Goal: Task Accomplishment & Management: Use online tool/utility

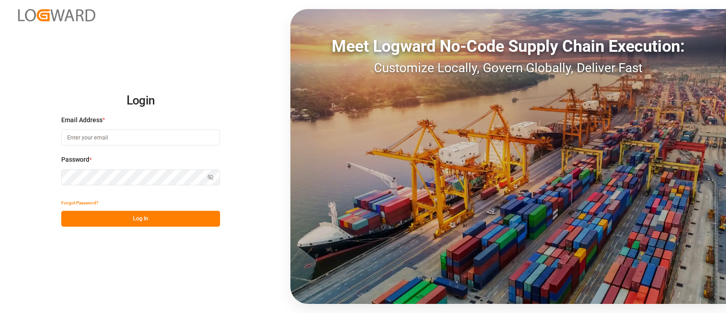
drag, startPoint x: 0, startPoint y: 0, endPoint x: 209, endPoint y: 133, distance: 247.8
click at [209, 133] on input at bounding box center [140, 137] width 159 height 16
type input "elsie.sanchez@leschaco.com"
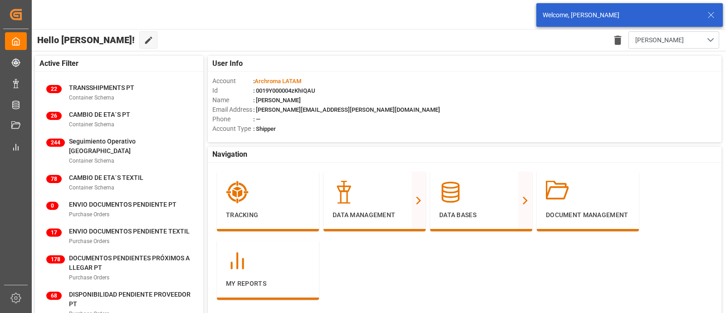
click at [711, 16] on icon at bounding box center [711, 15] width 11 height 11
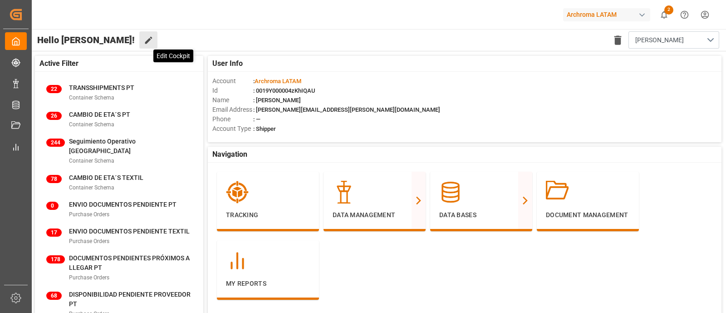
click at [144, 39] on icon at bounding box center [149, 40] width 10 height 10
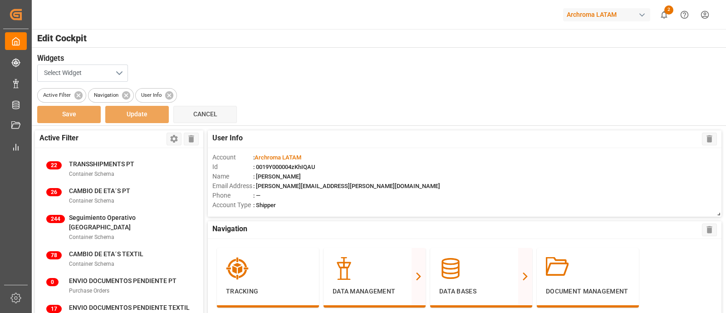
click at [117, 73] on button "Select Widget" at bounding box center [82, 72] width 91 height 17
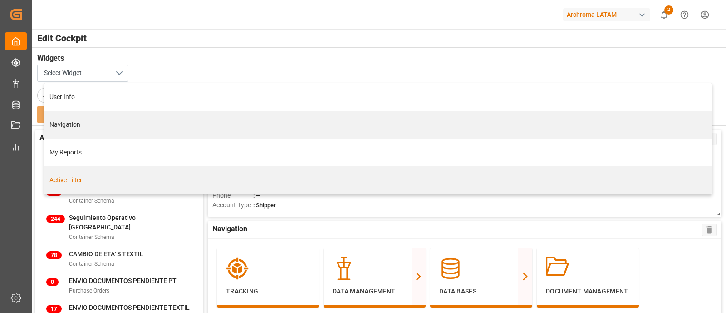
click at [613, 189] on div "Active Filter" at bounding box center [378, 180] width 668 height 28
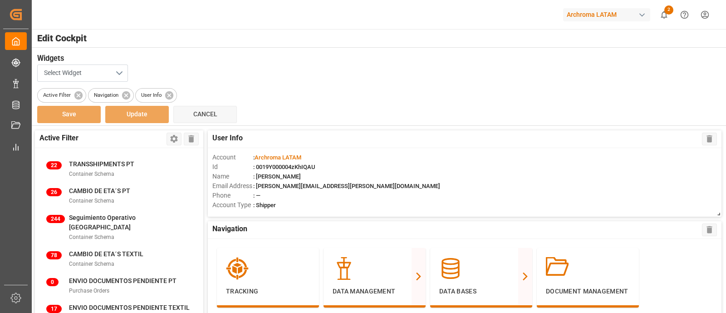
click at [119, 71] on button "Select Widget" at bounding box center [82, 72] width 91 height 17
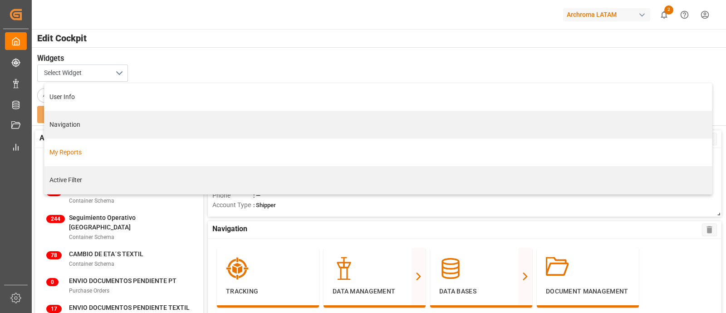
click at [96, 160] on div "My Reports" at bounding box center [378, 152] width 668 height 28
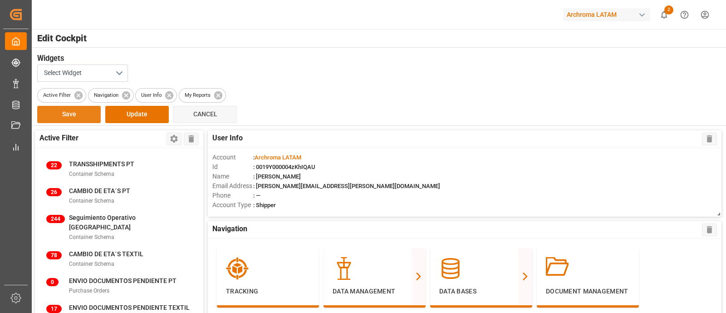
click at [86, 116] on button "Save" at bounding box center [69, 114] width 64 height 17
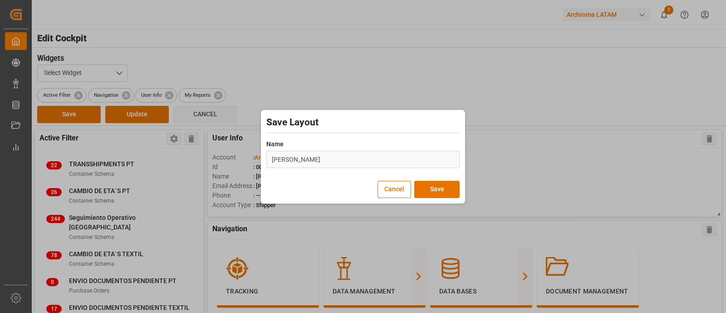
click at [299, 161] on input "Elsie" at bounding box center [362, 159] width 193 height 17
click at [303, 161] on input "Elsie" at bounding box center [362, 159] width 193 height 17
type input "Elsie"
click at [303, 182] on div "Cancel Save" at bounding box center [362, 186] width 193 height 24
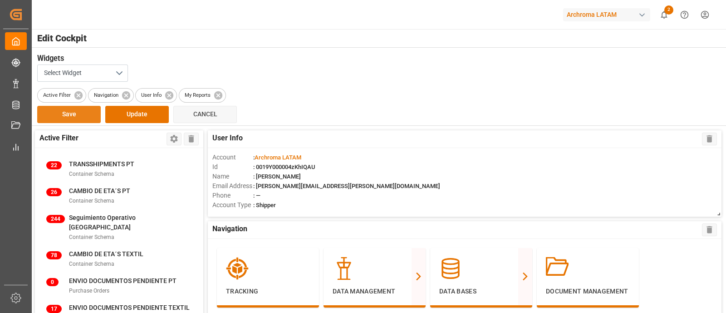
click at [76, 116] on button "Save" at bounding box center [69, 114] width 64 height 17
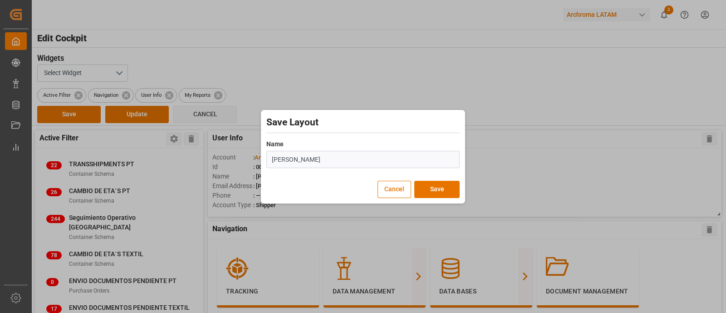
click at [347, 159] on input "Elsie" at bounding box center [362, 159] width 193 height 17
click at [397, 189] on button "Cancel" at bounding box center [395, 189] width 34 height 17
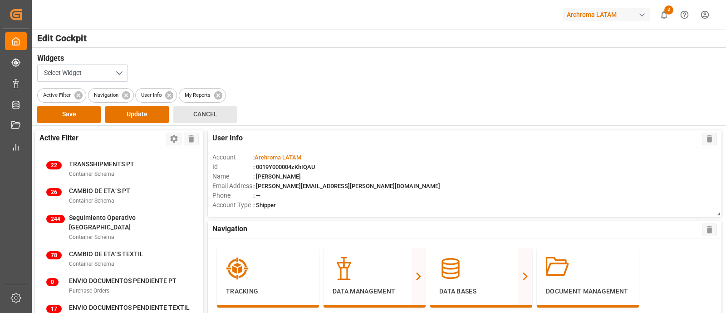
click at [196, 114] on span "Cancel" at bounding box center [205, 113] width 24 height 7
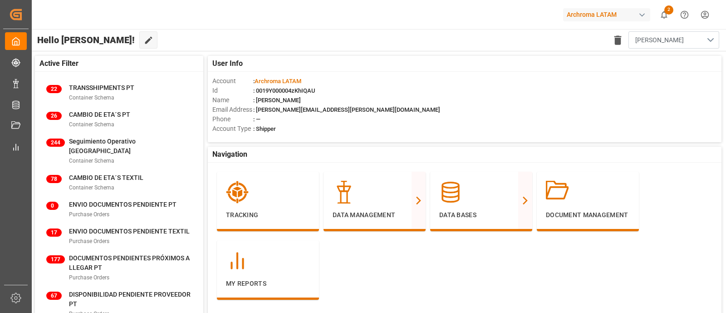
click at [658, 44] on button "Elsie" at bounding box center [674, 39] width 91 height 17
click at [655, 60] on div "Default" at bounding box center [666, 64] width 84 height 10
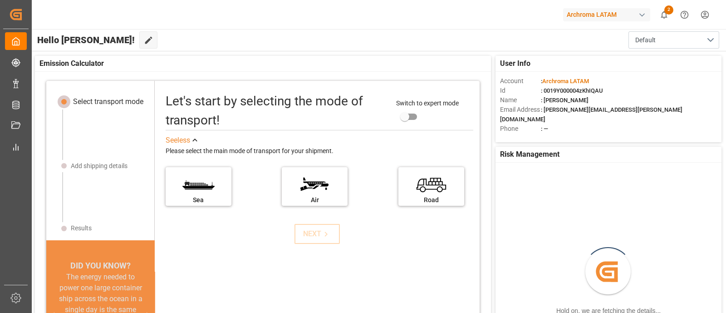
click at [469, 44] on div "Hello Elsie! Edit Cockpit Default" at bounding box center [378, 40] width 696 height 22
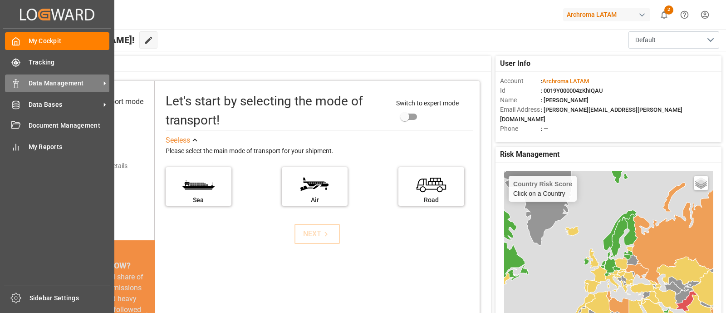
click at [72, 80] on span "Data Management" at bounding box center [65, 84] width 72 height 10
click at [69, 83] on span "Data Management" at bounding box center [65, 84] width 72 height 10
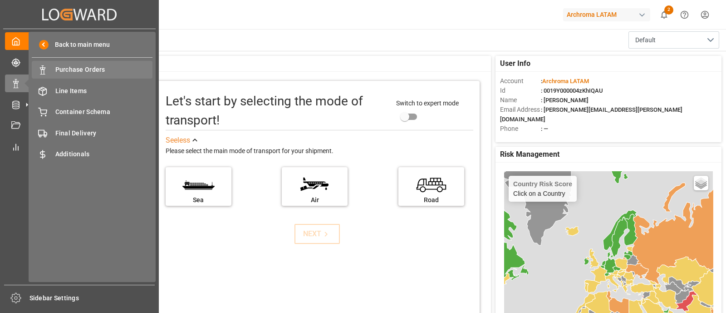
click at [89, 76] on div "Purchase Orders Purchase Orders" at bounding box center [92, 70] width 121 height 18
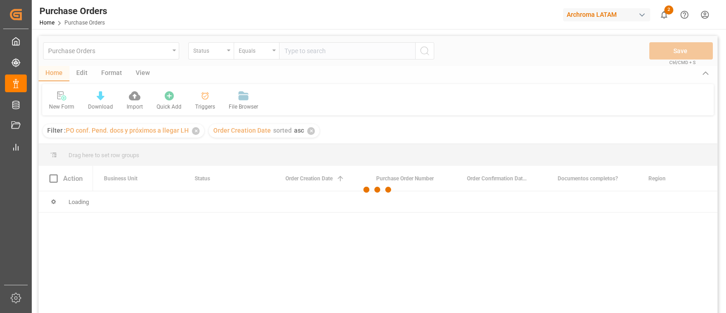
click at [196, 131] on div at bounding box center [378, 189] width 679 height 307
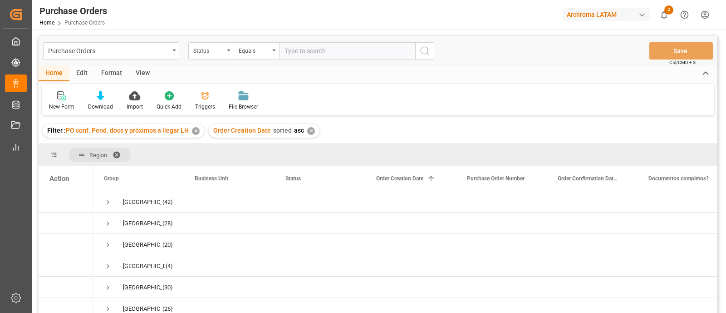
click at [196, 131] on div "✕" at bounding box center [196, 131] width 8 height 8
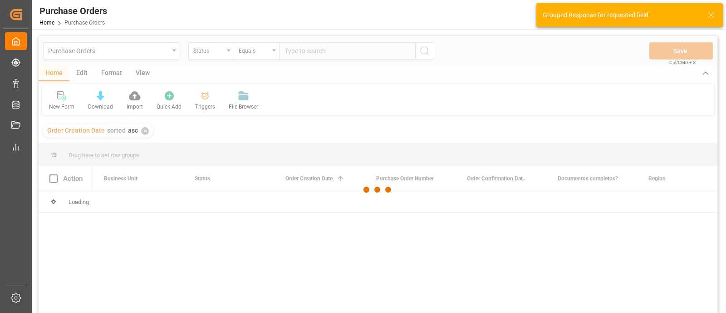
click at [143, 130] on div at bounding box center [378, 189] width 679 height 307
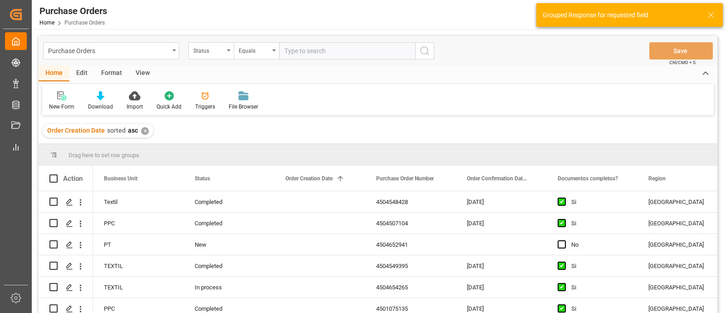
click at [143, 132] on div "✕" at bounding box center [145, 131] width 8 height 8
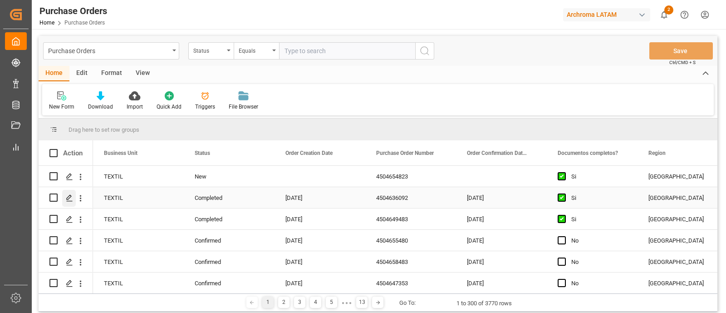
click at [68, 197] on icon "Press SPACE to select this row." at bounding box center [69, 197] width 7 height 7
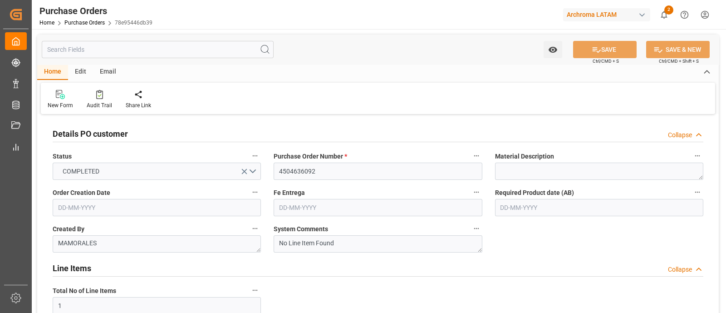
type input "[DATE]"
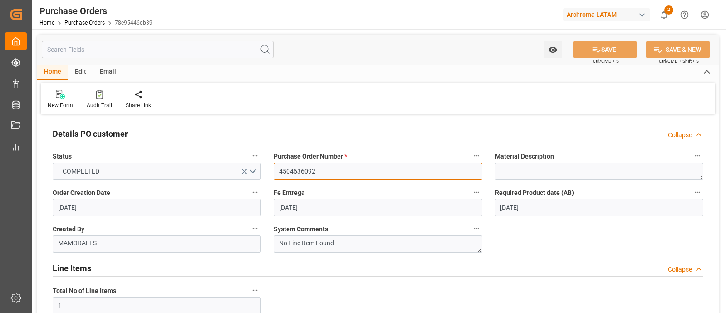
click at [301, 171] on input "4504636092" at bounding box center [378, 171] width 208 height 17
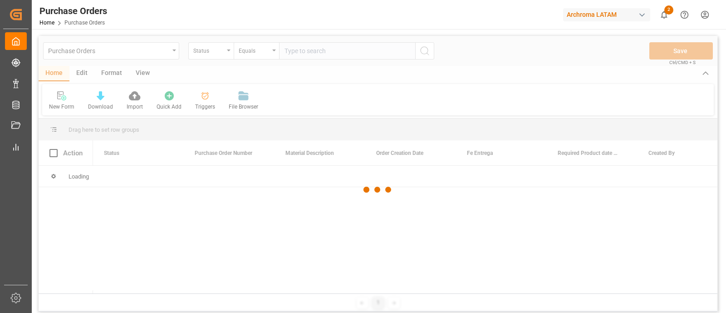
click at [227, 53] on div at bounding box center [378, 189] width 679 height 307
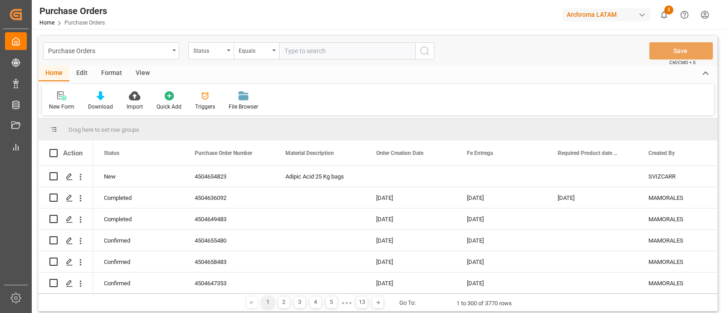
click at [227, 53] on div "Status" at bounding box center [210, 50] width 45 height 17
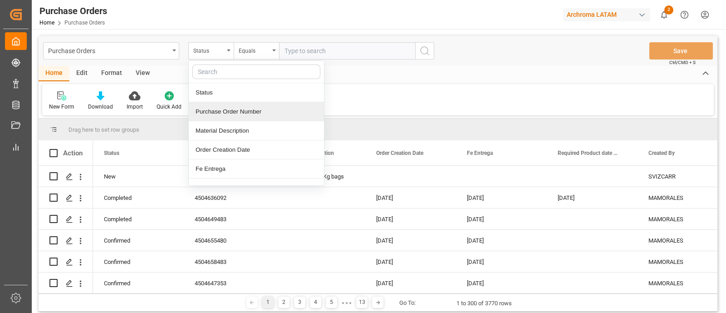
click at [240, 108] on div "Purchase Order Number" at bounding box center [256, 111] width 135 height 19
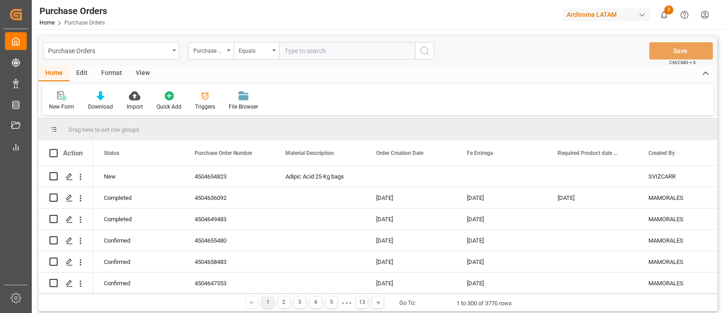
click at [306, 49] on input "text" at bounding box center [347, 50] width 136 height 17
paste input "4504636092"
click at [299, 49] on input "4504636092" at bounding box center [347, 50] width 136 height 17
click at [272, 54] on div "Equals" at bounding box center [256, 50] width 45 height 17
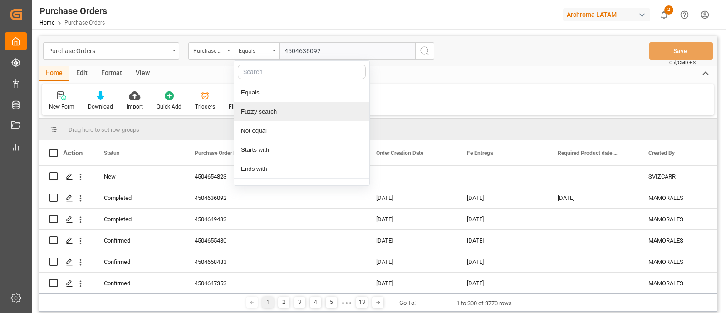
click at [434, 115] on div "New Form Download Import Quick Add Triggers File Browser" at bounding box center [378, 99] width 672 height 31
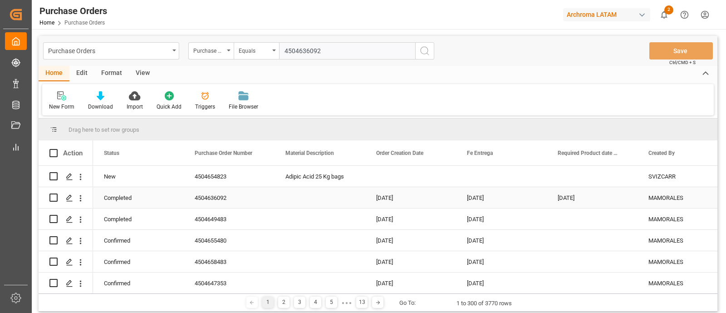
click at [222, 194] on div "4504636092" at bounding box center [229, 197] width 91 height 21
click at [218, 175] on div "4504654823" at bounding box center [229, 176] width 91 height 21
click at [327, 52] on input "4504636092" at bounding box center [347, 50] width 136 height 17
paste input "4504654823"
drag, startPoint x: 377, startPoint y: 49, endPoint x: 280, endPoint y: 53, distance: 96.8
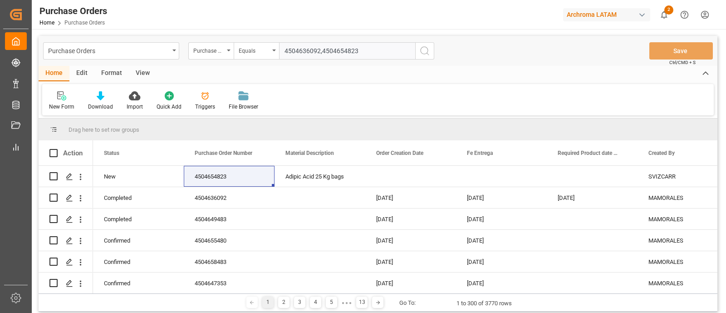
click at [280, 53] on input "4504636092,4504654823" at bounding box center [347, 50] width 136 height 17
type input "4504636092,4504654823"
click at [399, 56] on input "4504636092,4504654823" at bounding box center [347, 50] width 136 height 17
click at [428, 54] on icon "search button" at bounding box center [424, 50] width 11 height 11
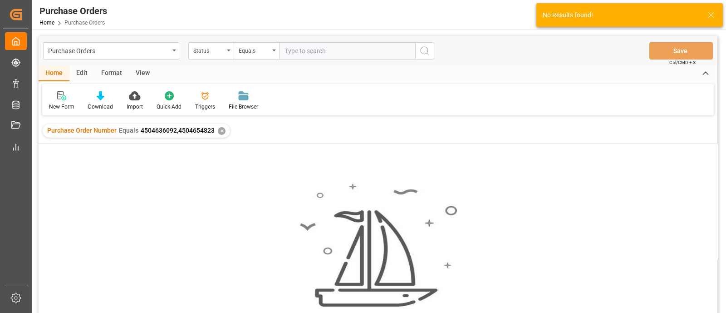
click at [220, 130] on div "✕" at bounding box center [222, 131] width 8 height 8
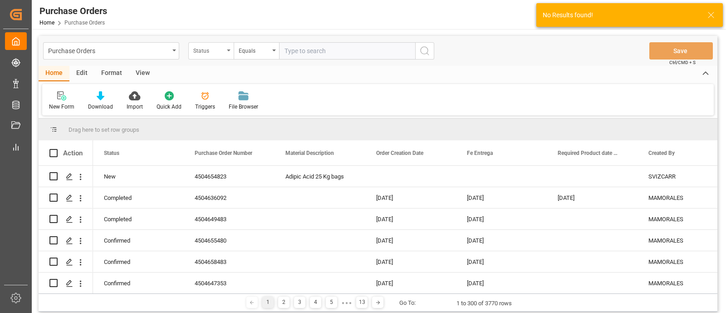
click at [224, 49] on div "Status" at bounding box center [208, 49] width 31 height 10
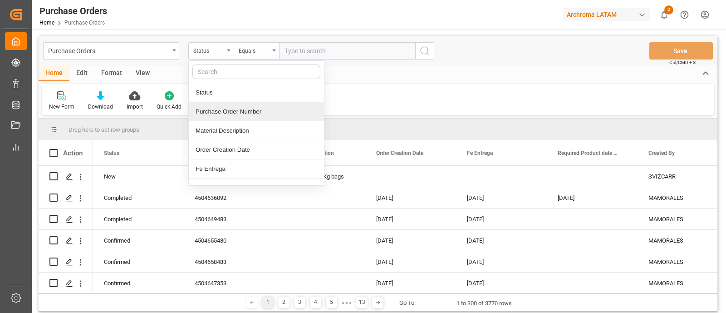
click at [245, 110] on div "Purchase Order Number" at bounding box center [256, 111] width 135 height 19
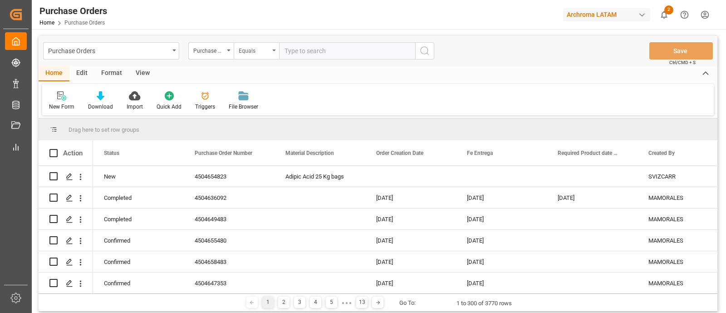
click at [266, 51] on div "Equals" at bounding box center [254, 49] width 31 height 10
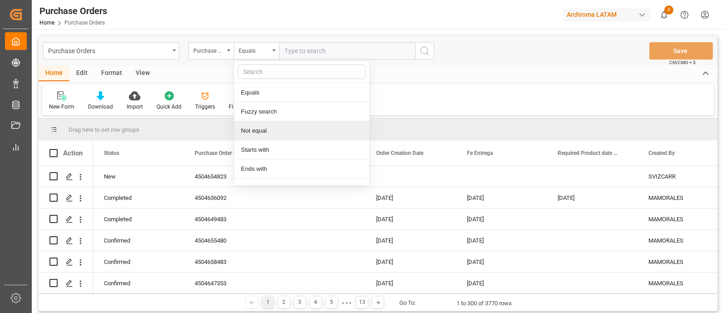
scroll to position [49, 0]
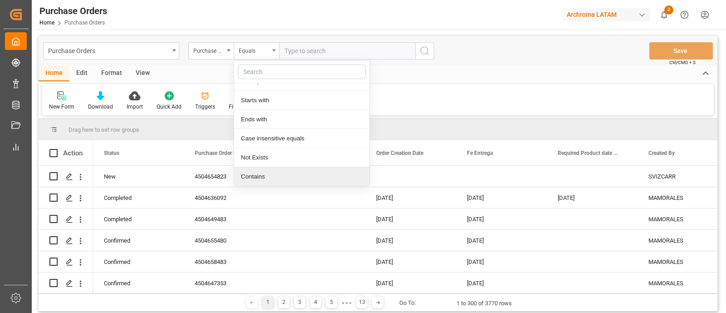
click at [269, 176] on div "Contains" at bounding box center [301, 176] width 135 height 19
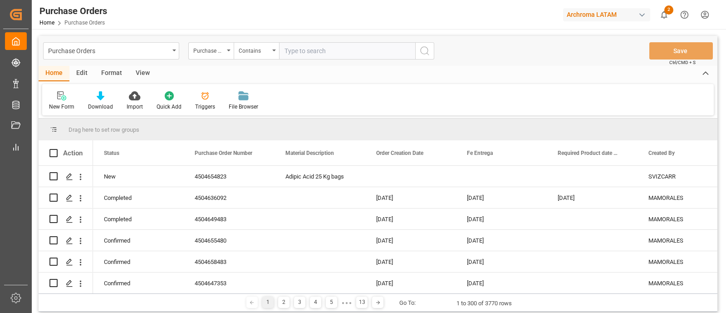
paste input "4504636092,4504654823"
type input "4504636092,4504654823"
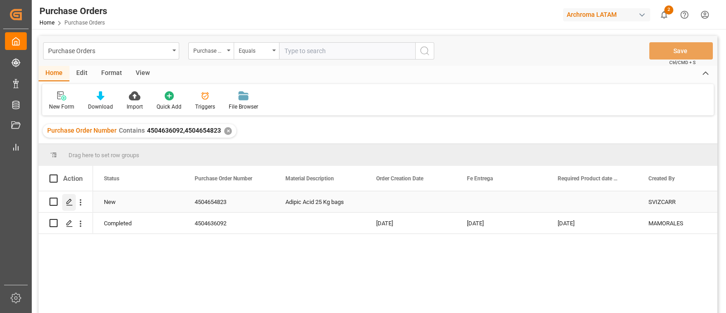
click at [71, 198] on icon "Press SPACE to select this row." at bounding box center [69, 201] width 7 height 7
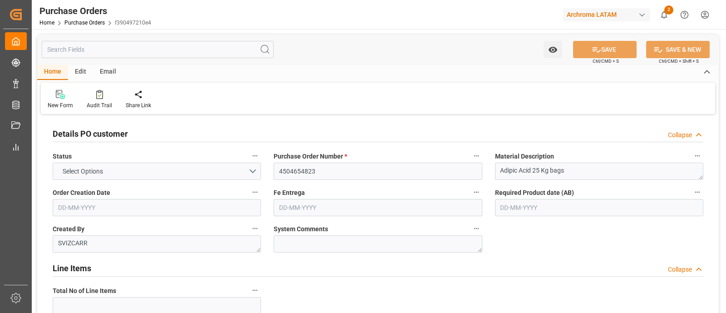
type input "1"
click at [98, 22] on link "Purchase Orders" at bounding box center [84, 23] width 40 height 6
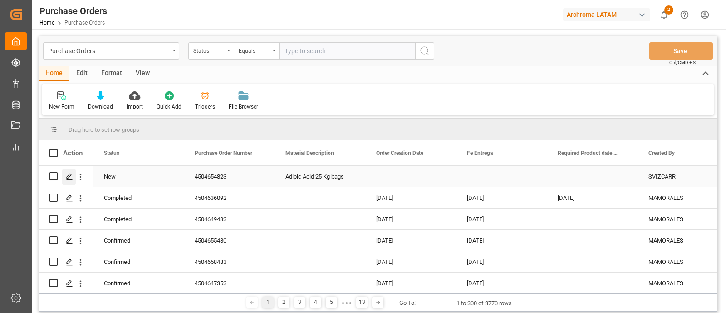
click at [69, 175] on icon "Press SPACE to select this row." at bounding box center [69, 176] width 7 height 7
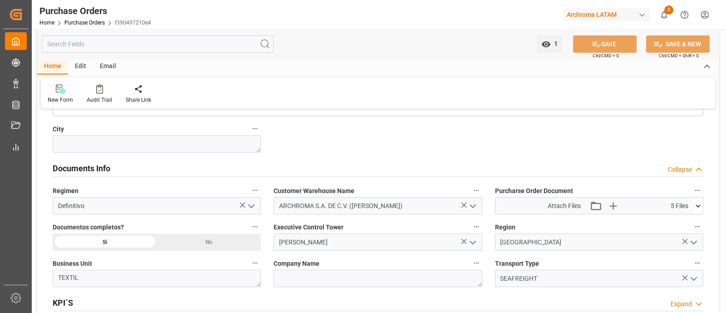
scroll to position [588, 0]
click at [608, 179] on div "Documents Info Collapse" at bounding box center [378, 167] width 664 height 25
click at [615, 204] on icon "button" at bounding box center [613, 205] width 9 height 9
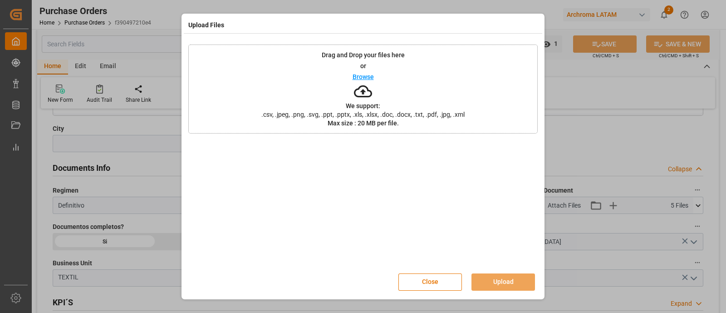
click at [399, 92] on div "Drag and Drop your files here or Browse We support: .csv, .jpeg, .png, .svg, .p…" at bounding box center [363, 88] width 350 height 89
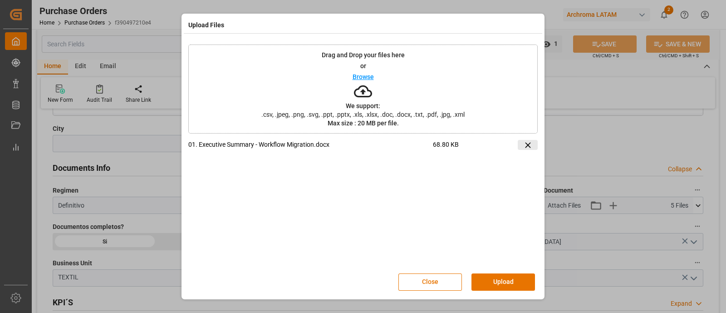
click at [529, 146] on icon at bounding box center [527, 144] width 5 height 5
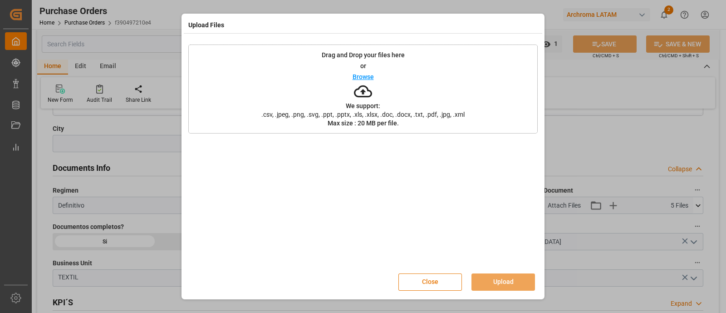
click at [444, 284] on button "Close" at bounding box center [431, 281] width 64 height 17
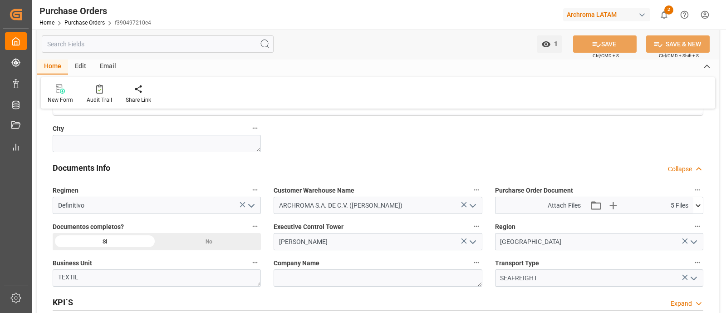
click at [701, 198] on button at bounding box center [699, 205] width 10 height 16
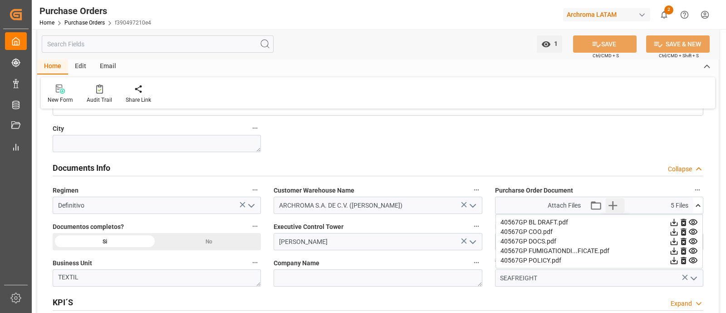
click at [612, 203] on icon "button" at bounding box center [613, 205] width 15 height 15
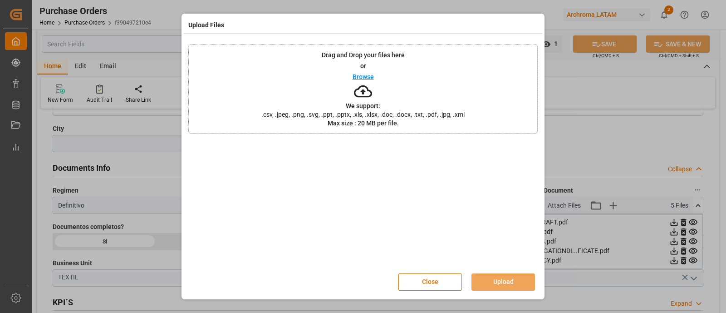
click at [403, 108] on div "Drag and Drop your files here or Browse We support: .csv, .jpeg, .png, .svg, .p…" at bounding box center [363, 88] width 350 height 89
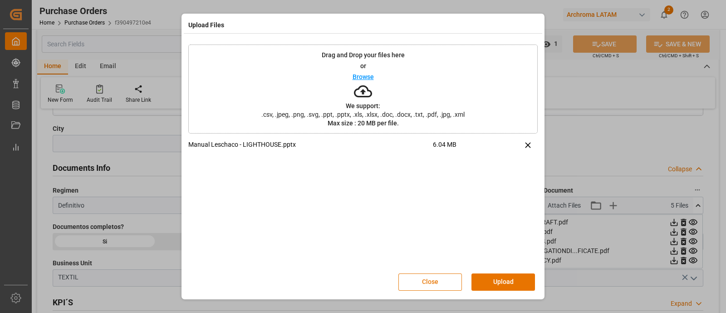
click at [448, 278] on button "Close" at bounding box center [431, 281] width 64 height 17
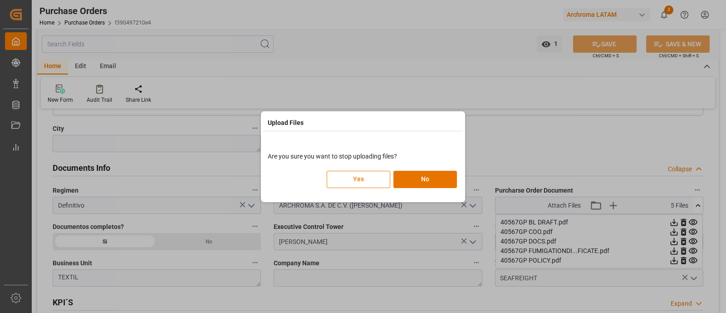
click at [372, 181] on button "Yes" at bounding box center [359, 179] width 64 height 17
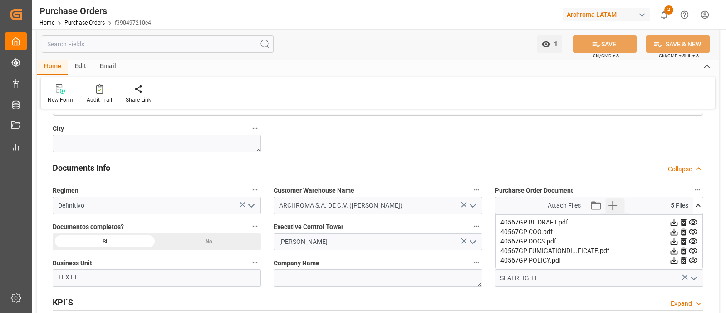
click at [611, 202] on icon "button" at bounding box center [613, 205] width 15 height 15
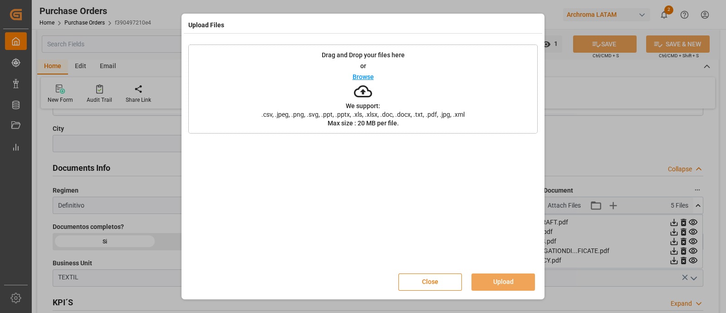
click at [438, 281] on button "Close" at bounding box center [431, 281] width 64 height 17
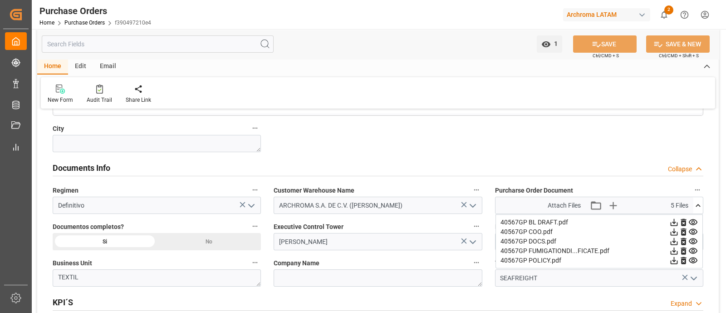
click at [70, 28] on div "Purchase Orders Home Purchase Orders f390497210e4" at bounding box center [95, 14] width 118 height 29
click at [70, 21] on link "Purchase Orders" at bounding box center [84, 23] width 40 height 6
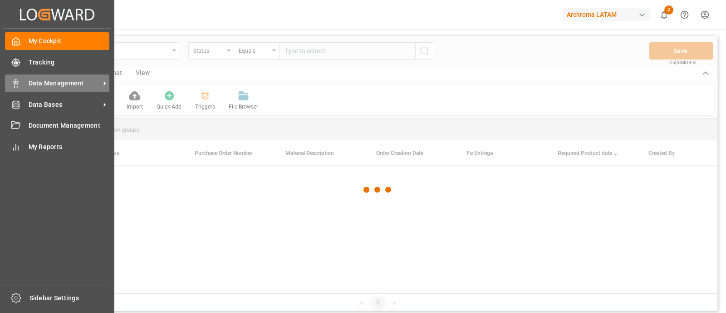
click at [50, 80] on span "Data Management" at bounding box center [65, 84] width 72 height 10
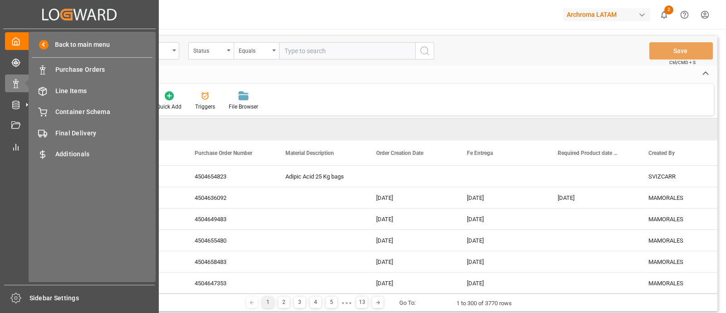
click at [98, 109] on span "Container Schema" at bounding box center [104, 112] width 98 height 10
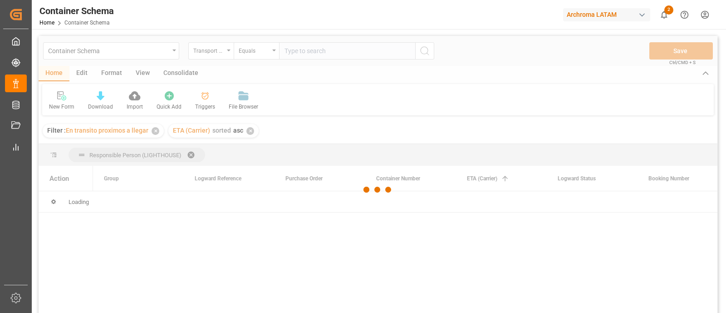
click at [155, 131] on div at bounding box center [378, 189] width 679 height 307
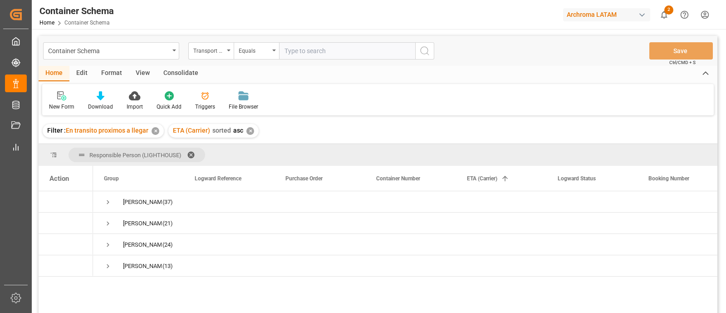
click at [155, 131] on div "✕" at bounding box center [156, 131] width 8 height 8
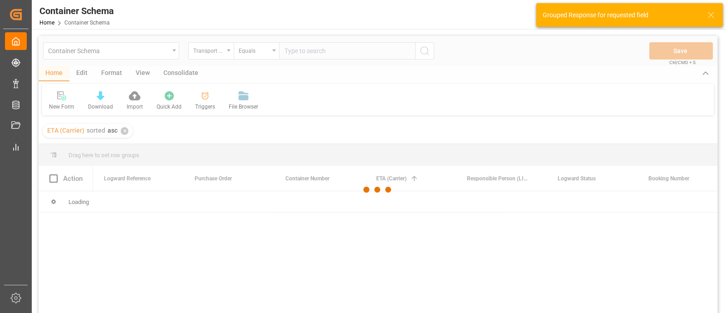
click at [125, 132] on div at bounding box center [378, 189] width 679 height 307
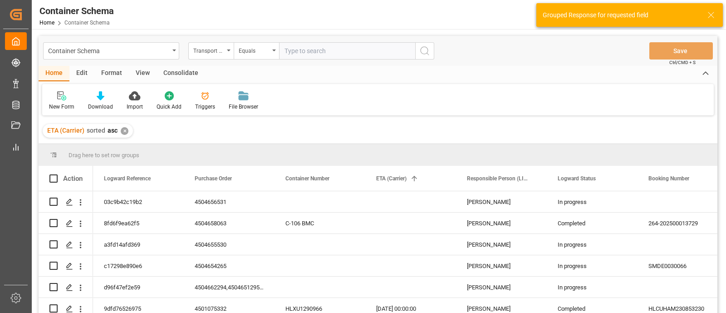
click at [123, 131] on div "✕" at bounding box center [125, 131] width 8 height 8
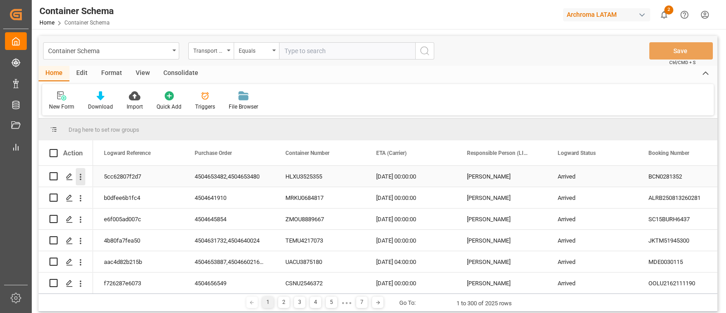
click at [79, 179] on icon "open menu" at bounding box center [81, 177] width 10 height 10
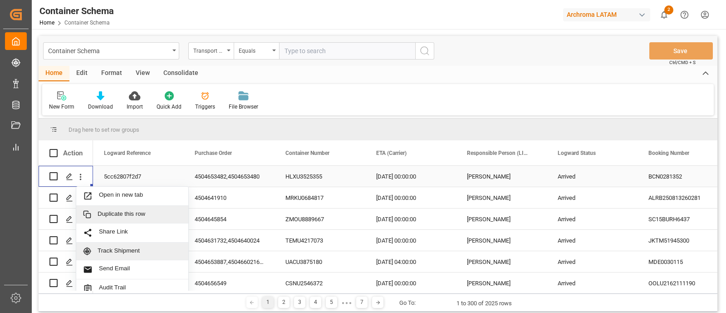
click at [111, 246] on div "Track Shipment" at bounding box center [132, 251] width 112 height 18
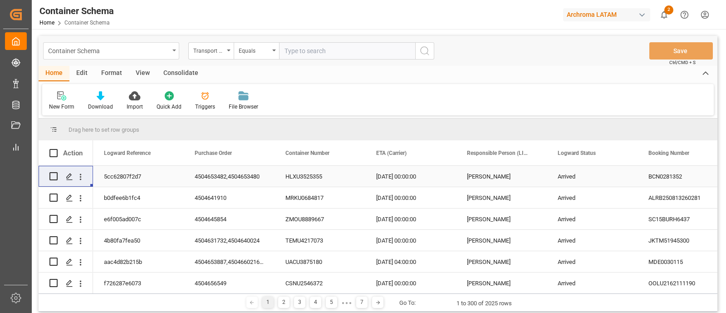
click at [170, 53] on div "Container Schema" at bounding box center [111, 50] width 136 height 17
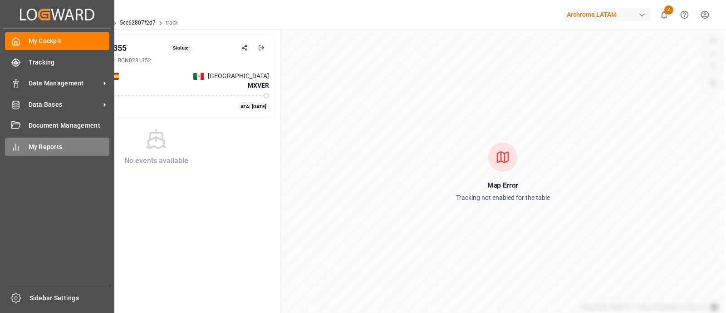
click at [31, 145] on span "My Reports" at bounding box center [69, 147] width 81 height 10
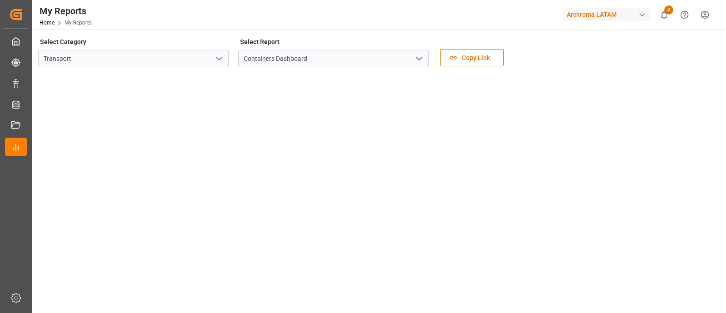
click at [225, 57] on icon "open menu" at bounding box center [219, 58] width 11 height 11
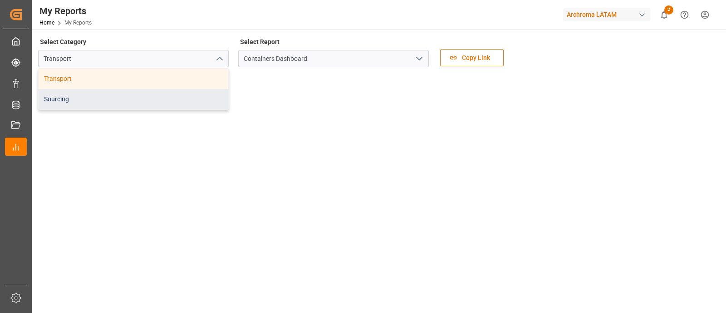
click at [183, 93] on div "Sourcing" at bounding box center [134, 99] width 190 height 20
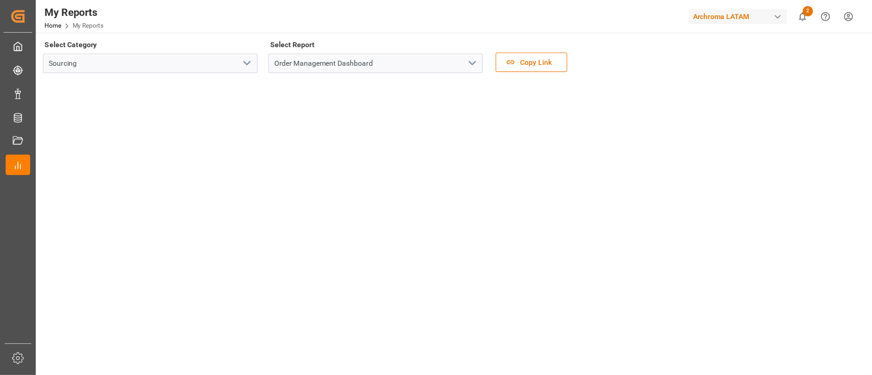
scroll to position [2, 0]
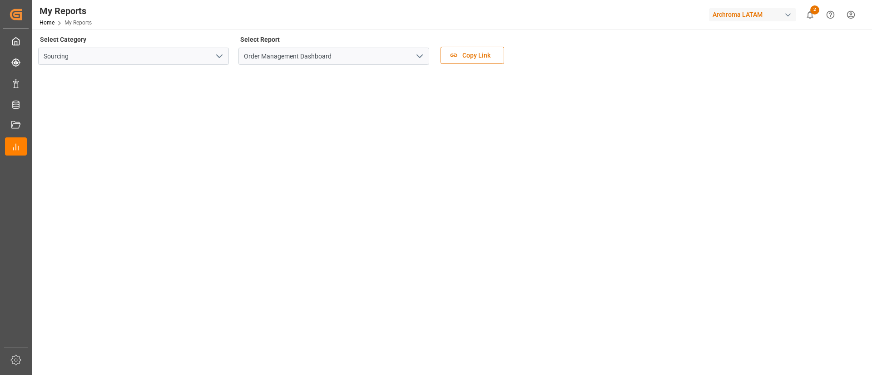
drag, startPoint x: 692, startPoint y: 0, endPoint x: 548, endPoint y: 46, distance: 151.0
click at [548, 46] on div "Select Category Sourcing Select Report Order Management Dashboard Copy Link" at bounding box center [450, 52] width 825 height 38
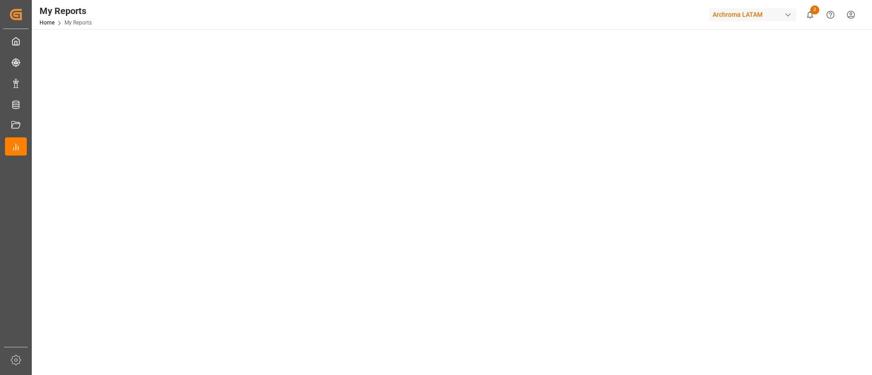
scroll to position [0, 0]
